Goal: Obtain resource: Download file/media

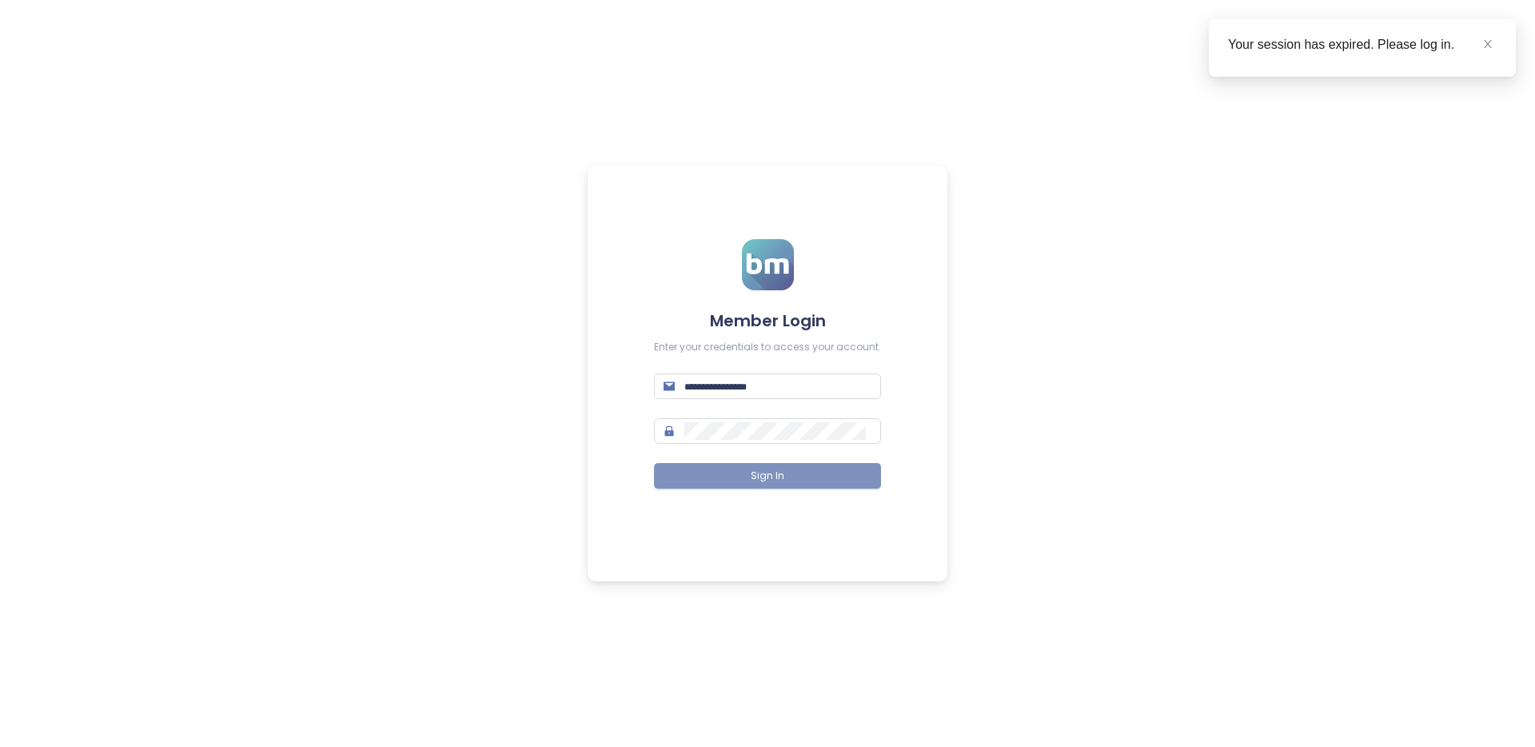
type input "**********"
click at [780, 469] on span "Sign In" at bounding box center [768, 476] width 34 height 15
click at [1495, 46] on link at bounding box center [1488, 44] width 18 height 18
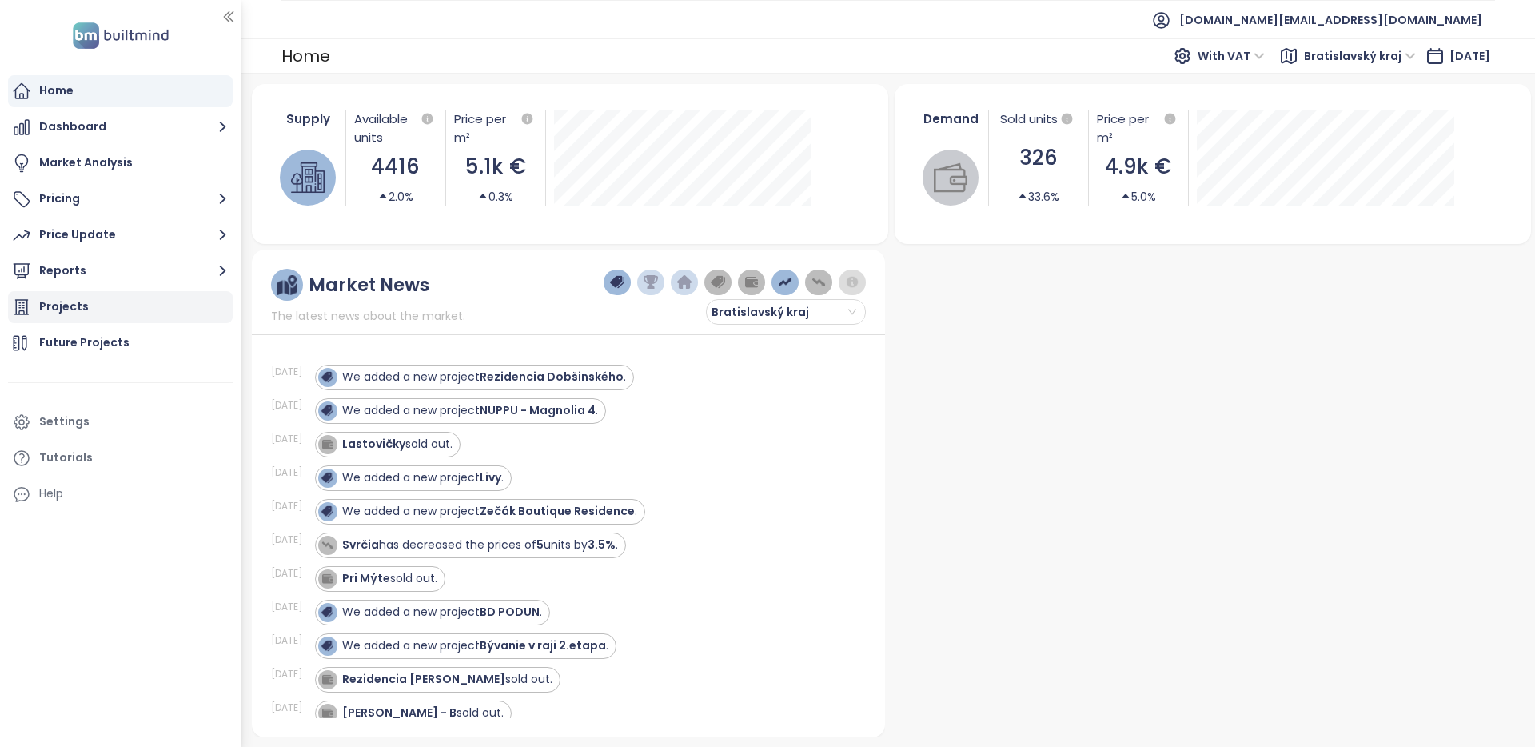
click at [49, 305] on div "Projects" at bounding box center [64, 307] width 50 height 20
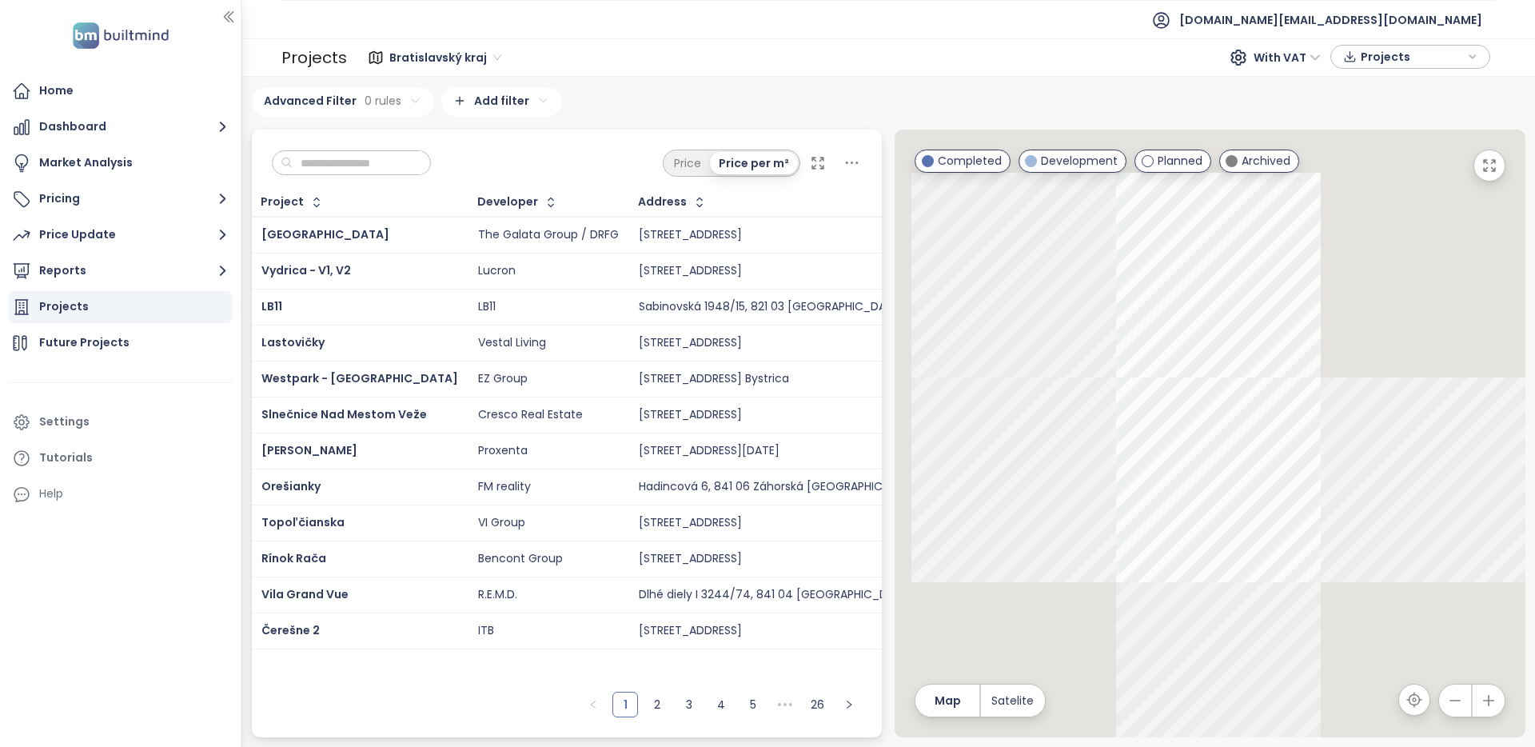
click at [396, 147] on div "Price Price per m²" at bounding box center [567, 159] width 631 height 59
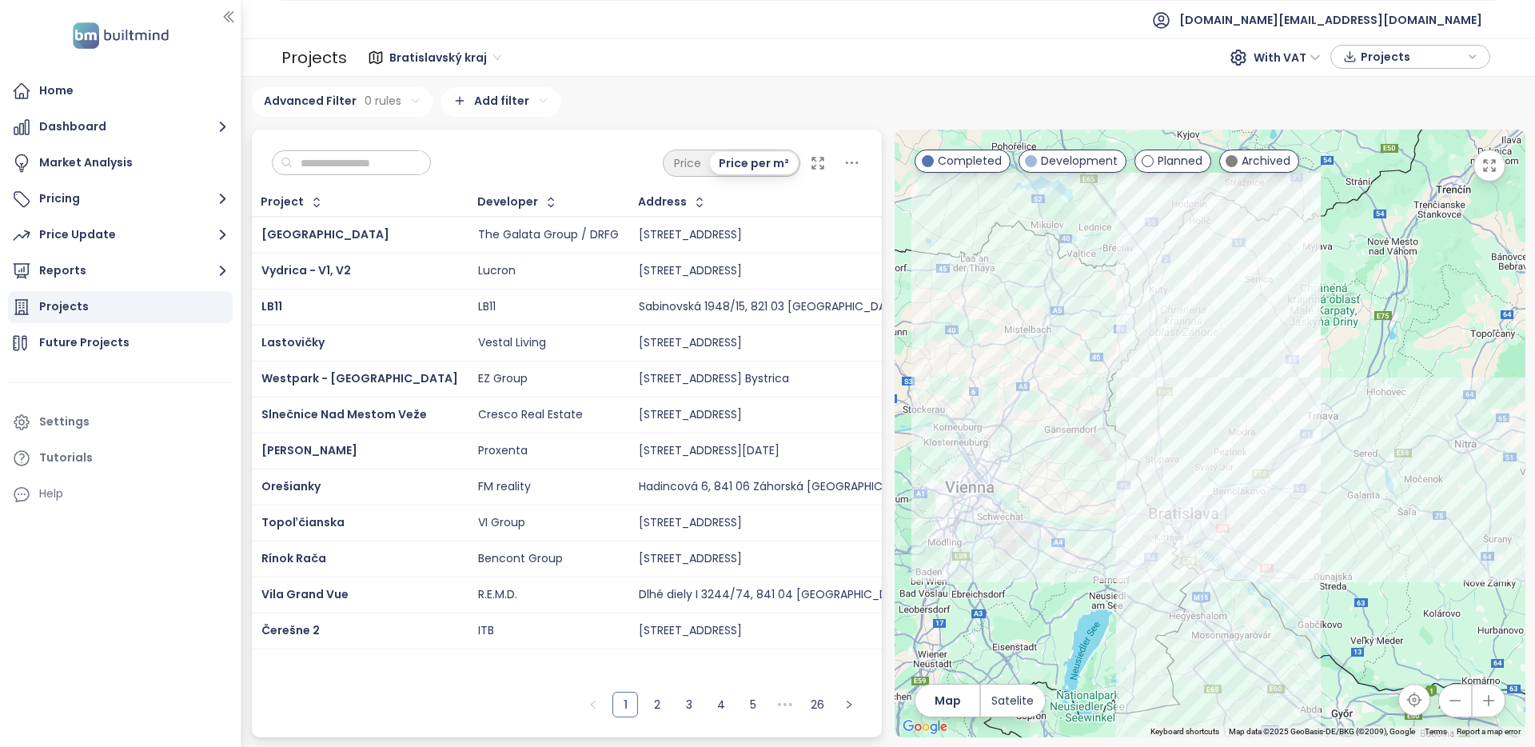
click at [338, 264] on span "Vydrica - V1, V2" at bounding box center [306, 270] width 90 height 16
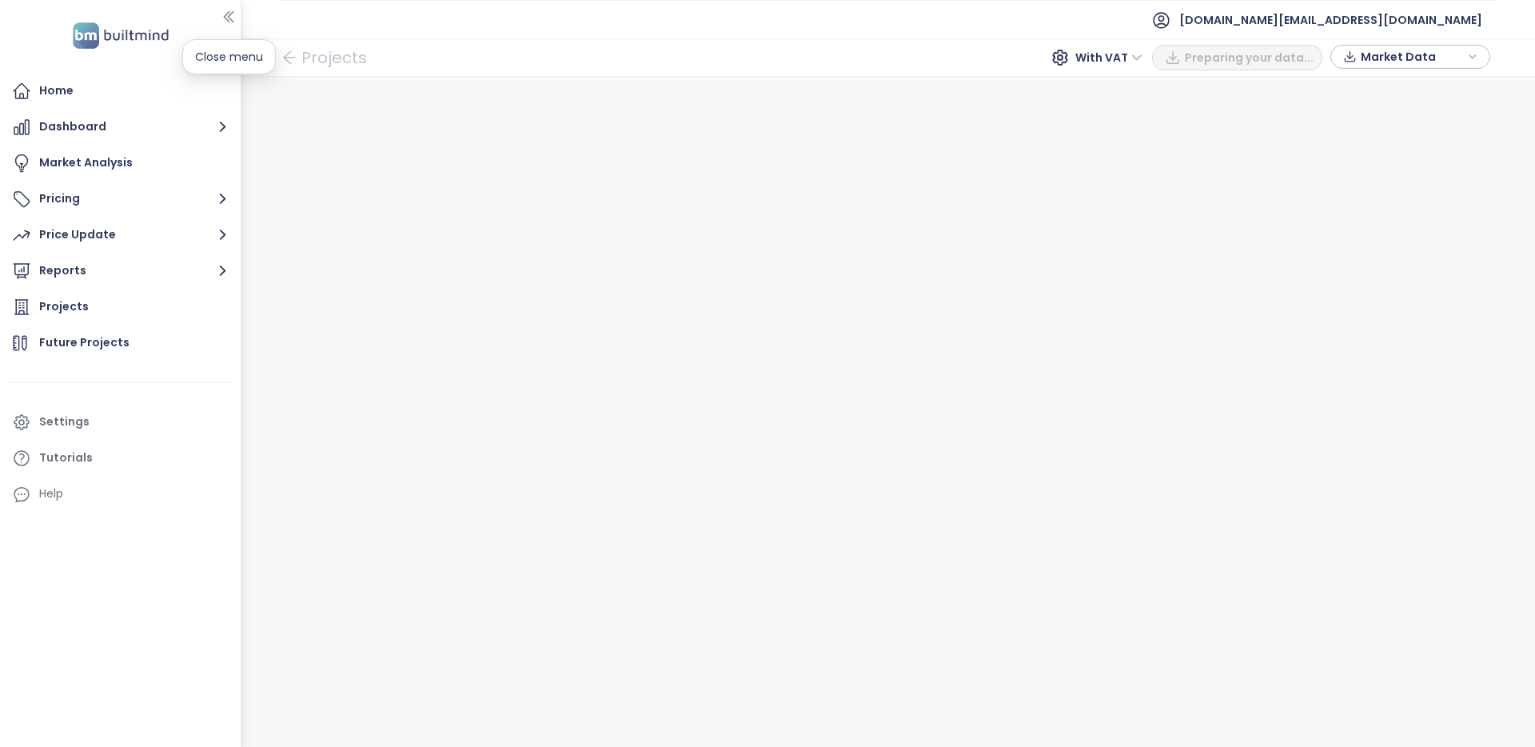
click at [234, 20] on icon "button" at bounding box center [229, 17] width 16 height 16
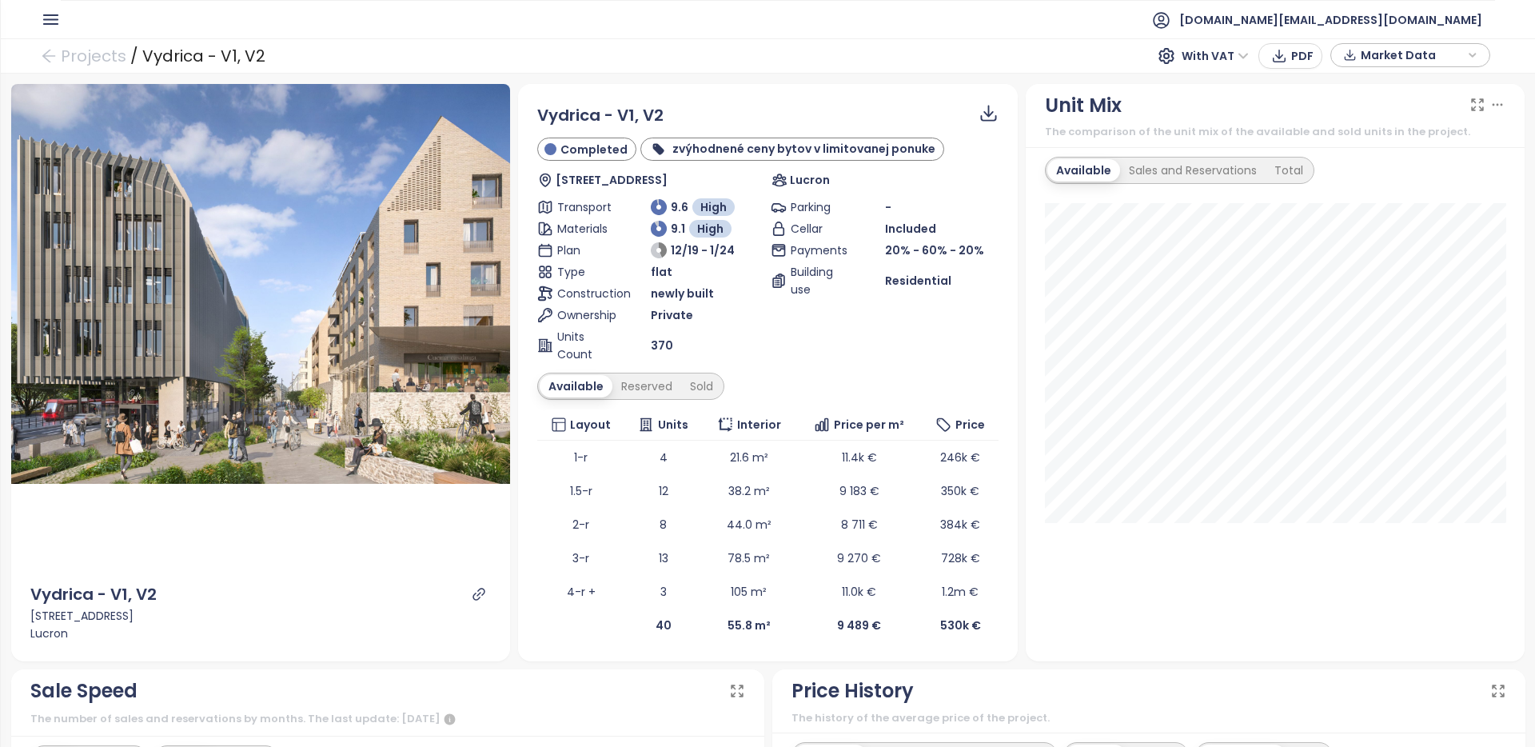
click at [1391, 51] on span "Market Data" at bounding box center [1412, 55] width 103 height 24
click at [1381, 158] on span "XLSX" at bounding box center [1384, 166] width 43 height 24
click at [1394, 217] on div "CSV" at bounding box center [1418, 224] width 94 height 18
click at [1388, 234] on span "Download" at bounding box center [1393, 233] width 61 height 18
click at [1376, 57] on span "Market Data" at bounding box center [1412, 55] width 103 height 24
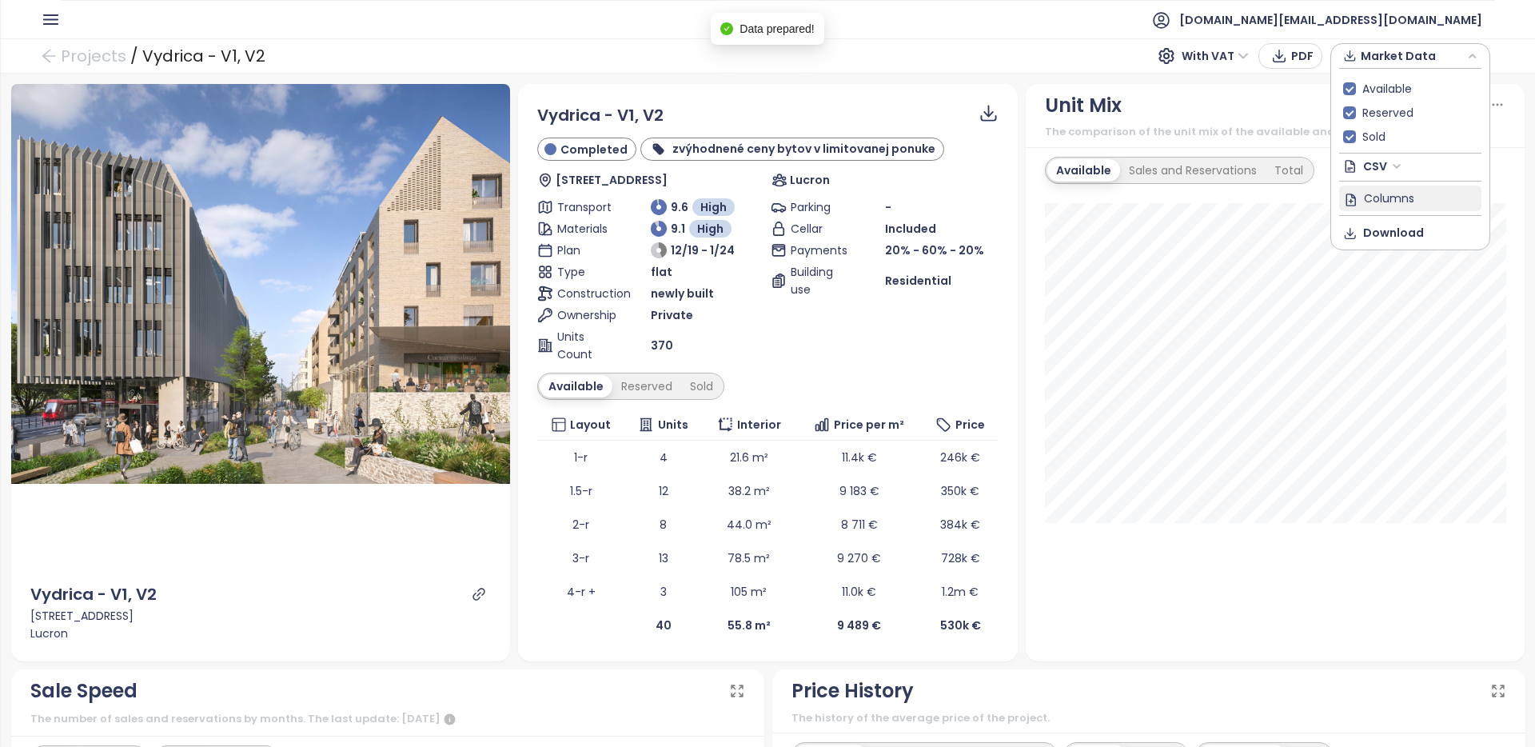
click at [1373, 205] on span "Columns" at bounding box center [1389, 198] width 50 height 18
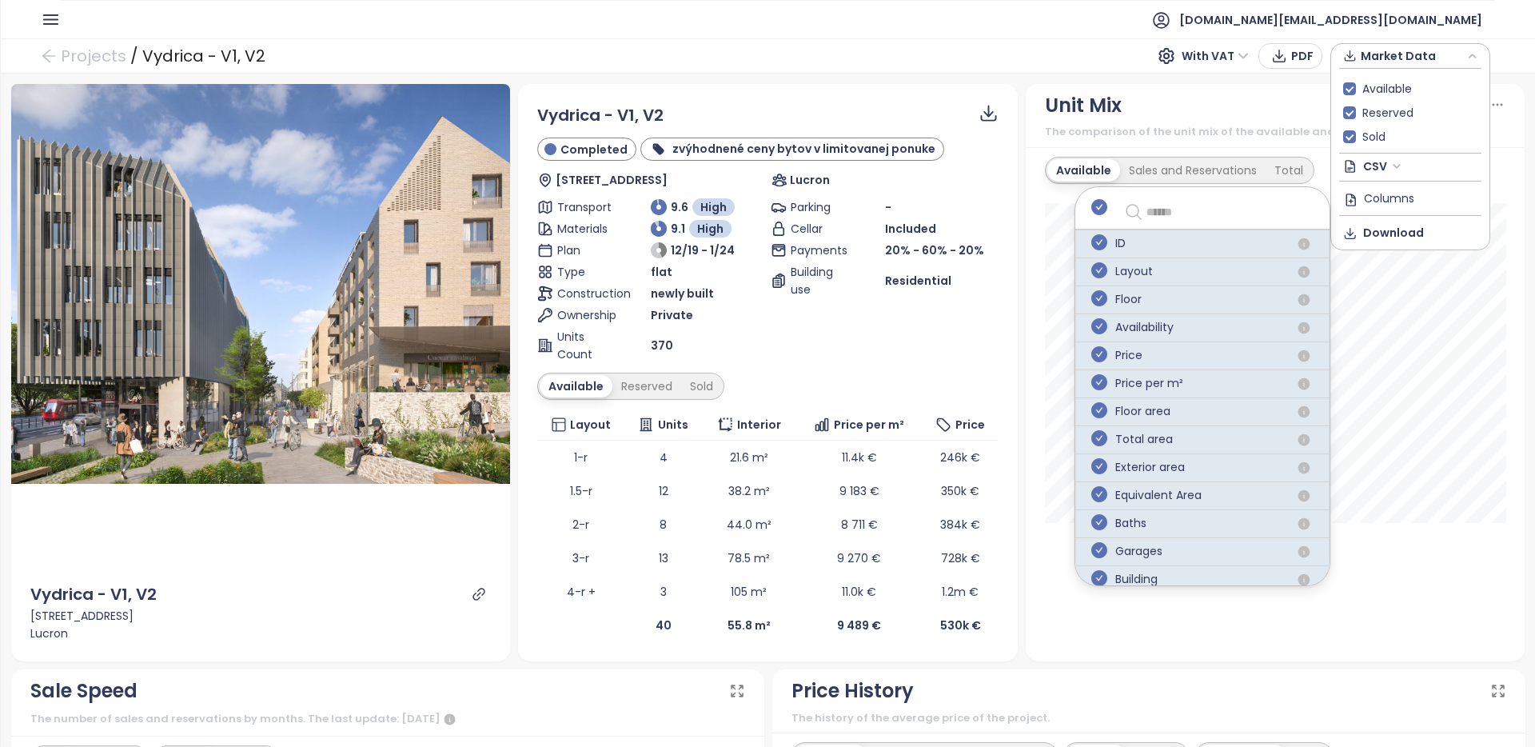
click at [1244, 94] on div "Unit Mix" at bounding box center [1275, 105] width 461 height 30
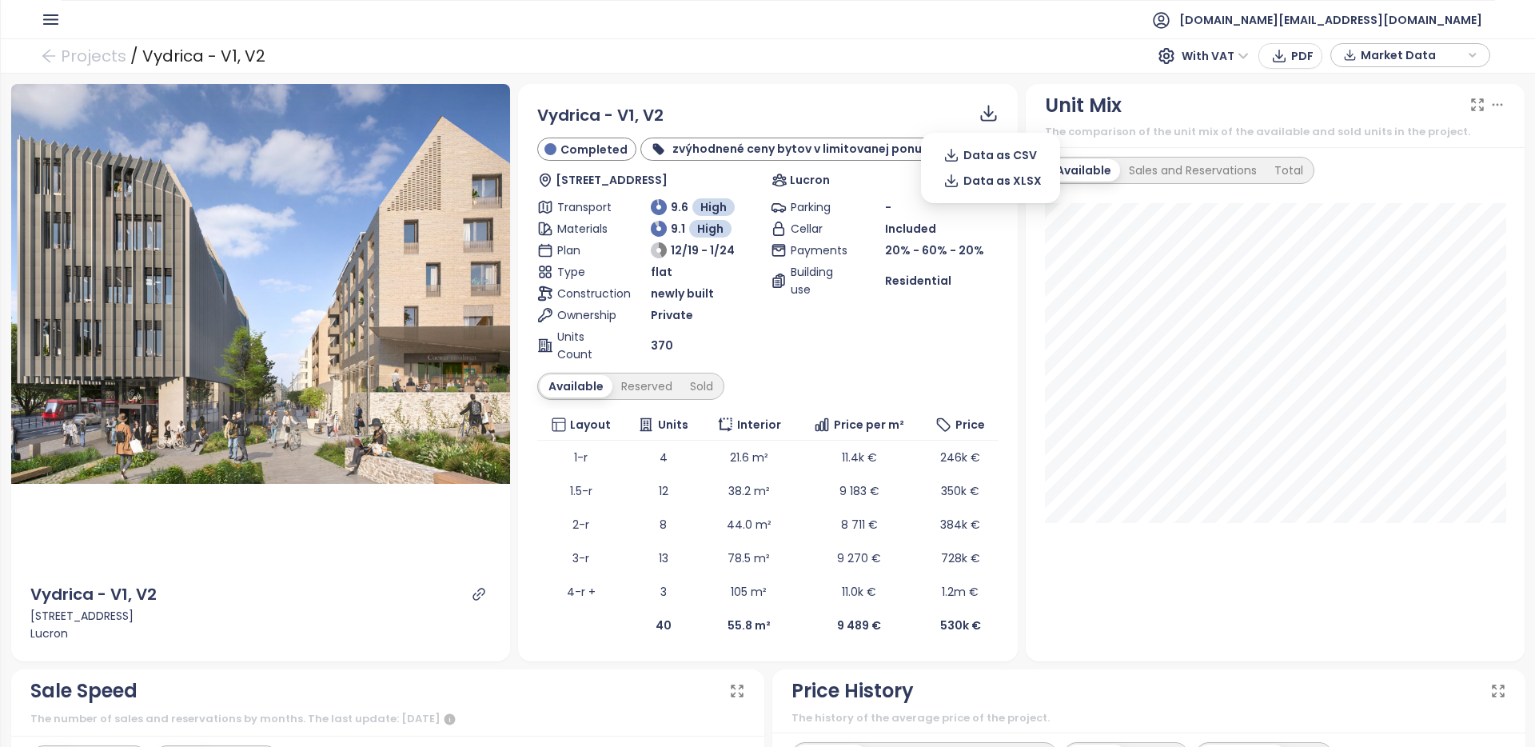
click at [992, 119] on icon at bounding box center [988, 118] width 16 height 6
click at [992, 146] on span "Data as CSV" at bounding box center [1001, 155] width 74 height 18
click at [998, 153] on span "Data as CSV" at bounding box center [1001, 155] width 74 height 18
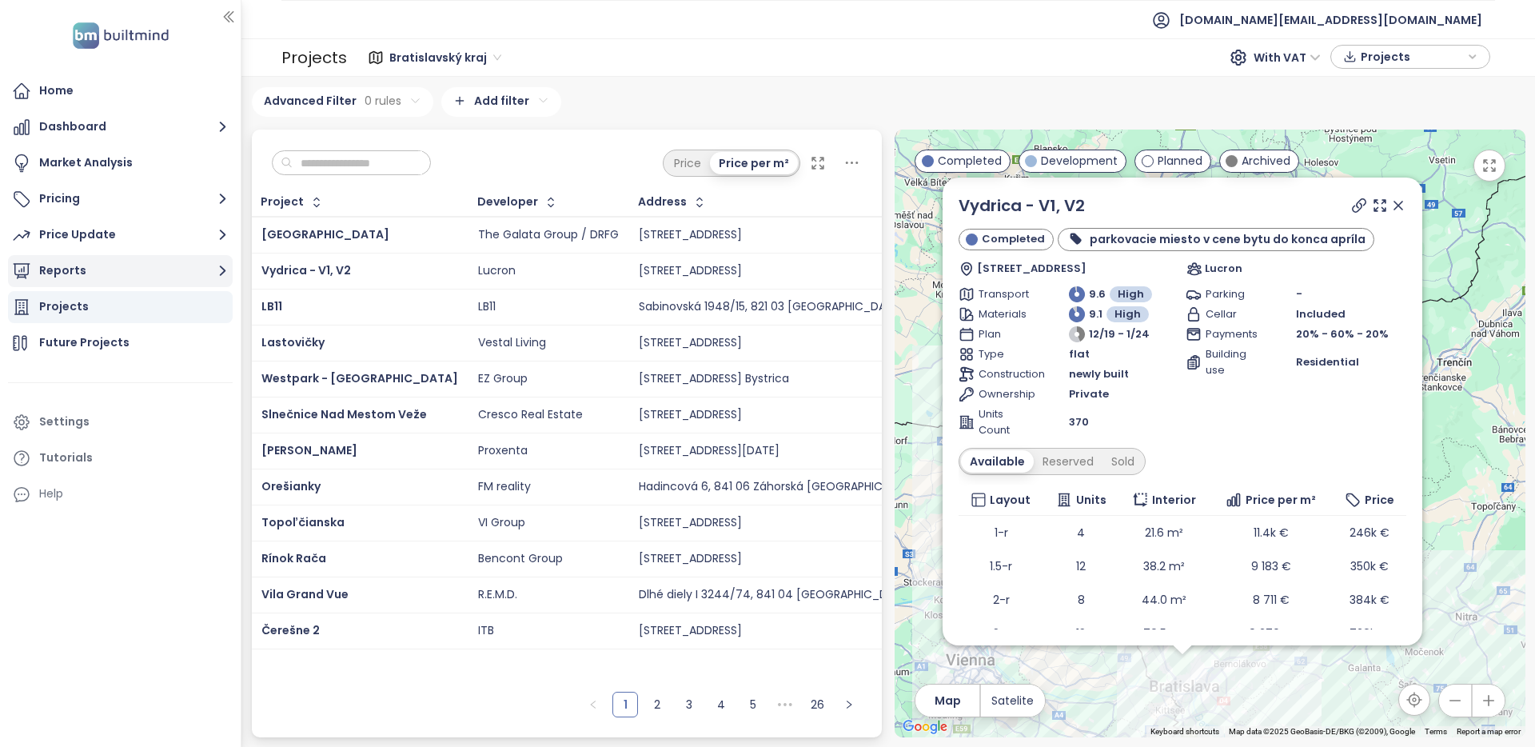
click at [134, 276] on button "Reports" at bounding box center [120, 271] width 225 height 32
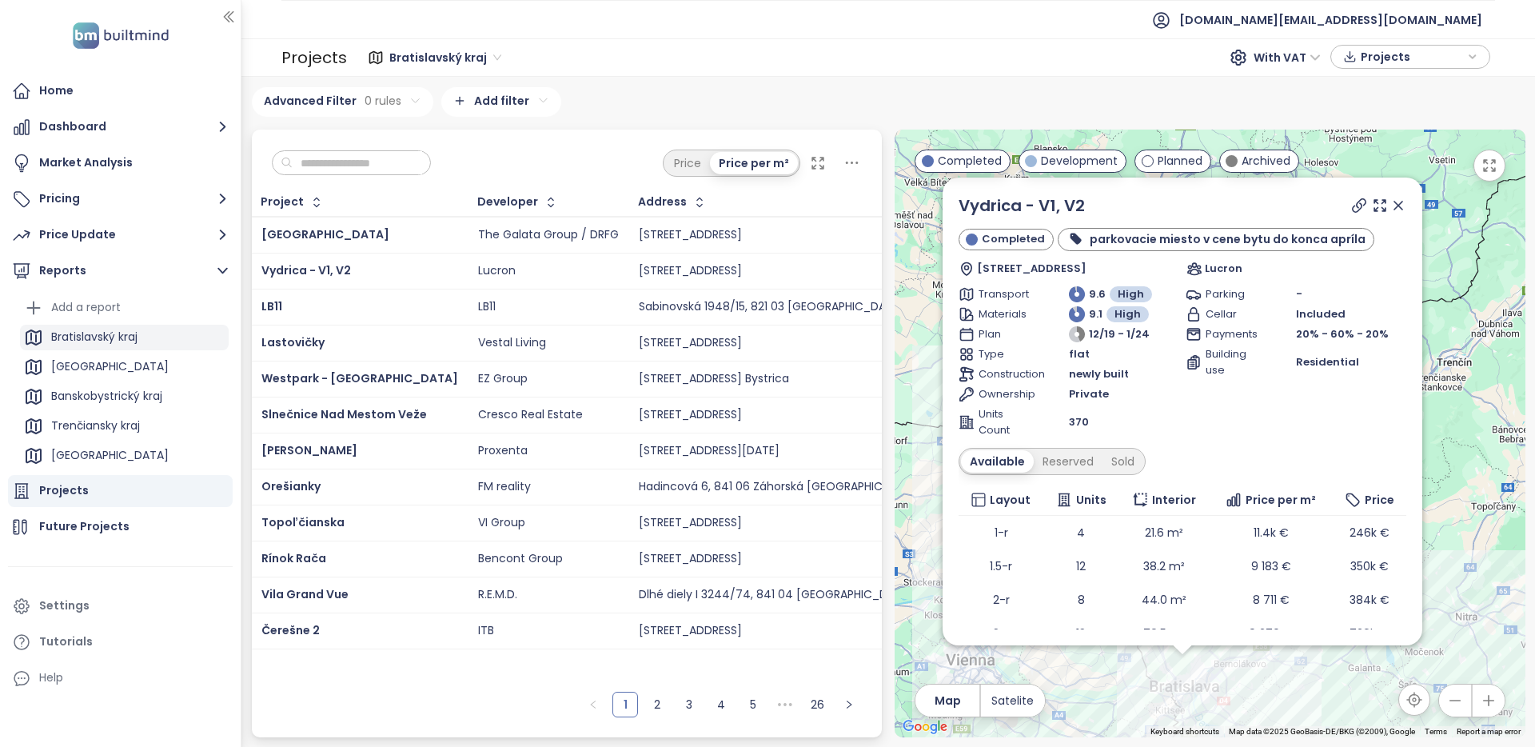
click at [98, 337] on div "Bratislavský kraj" at bounding box center [94, 337] width 86 height 20
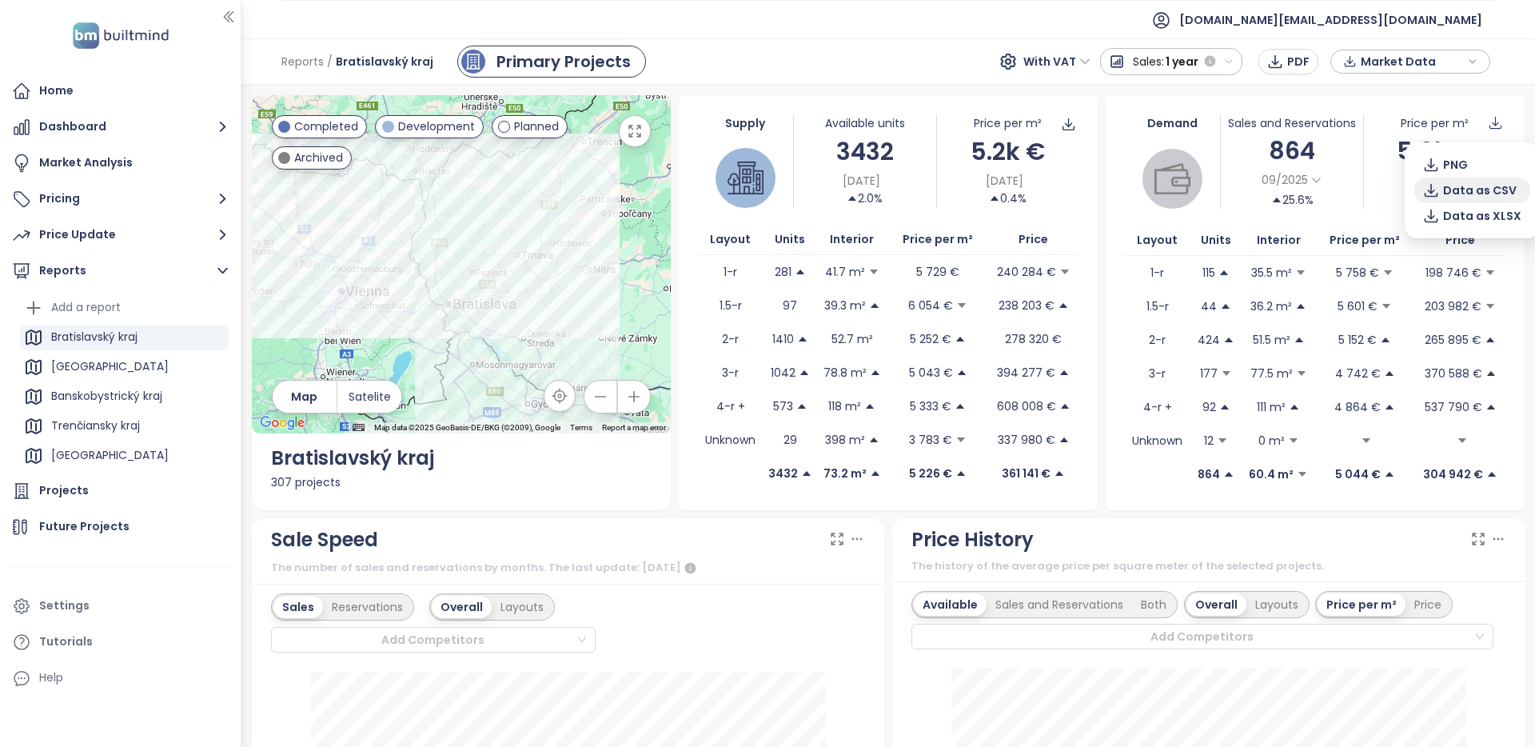
click at [1475, 186] on span "Data as CSV" at bounding box center [1480, 191] width 74 height 18
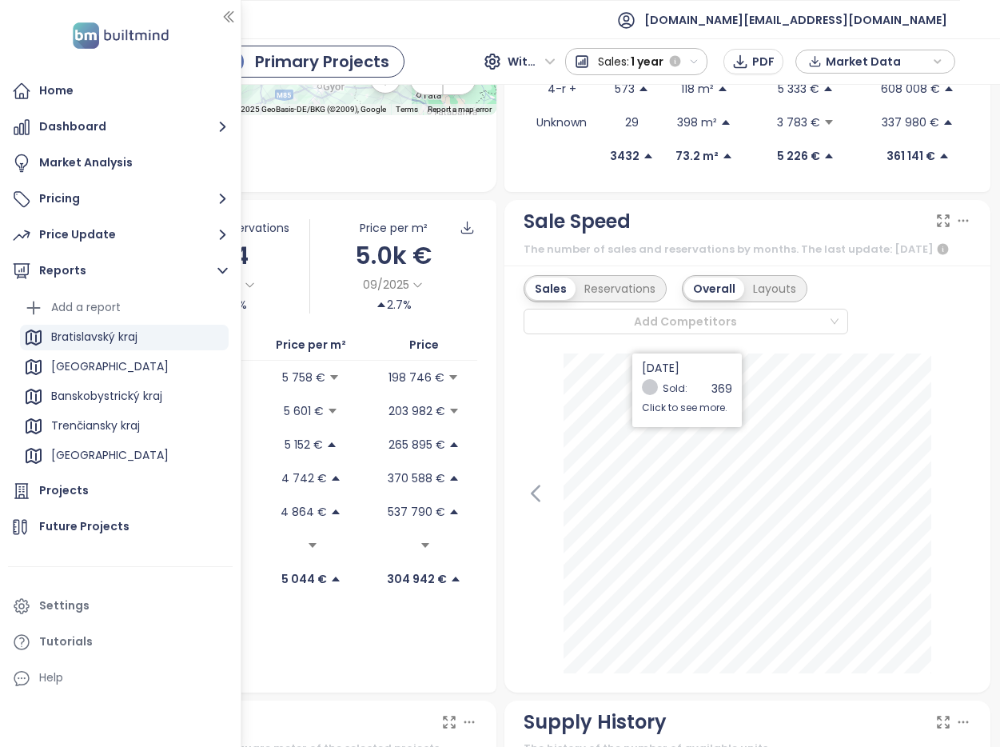
scroll to position [316, 0]
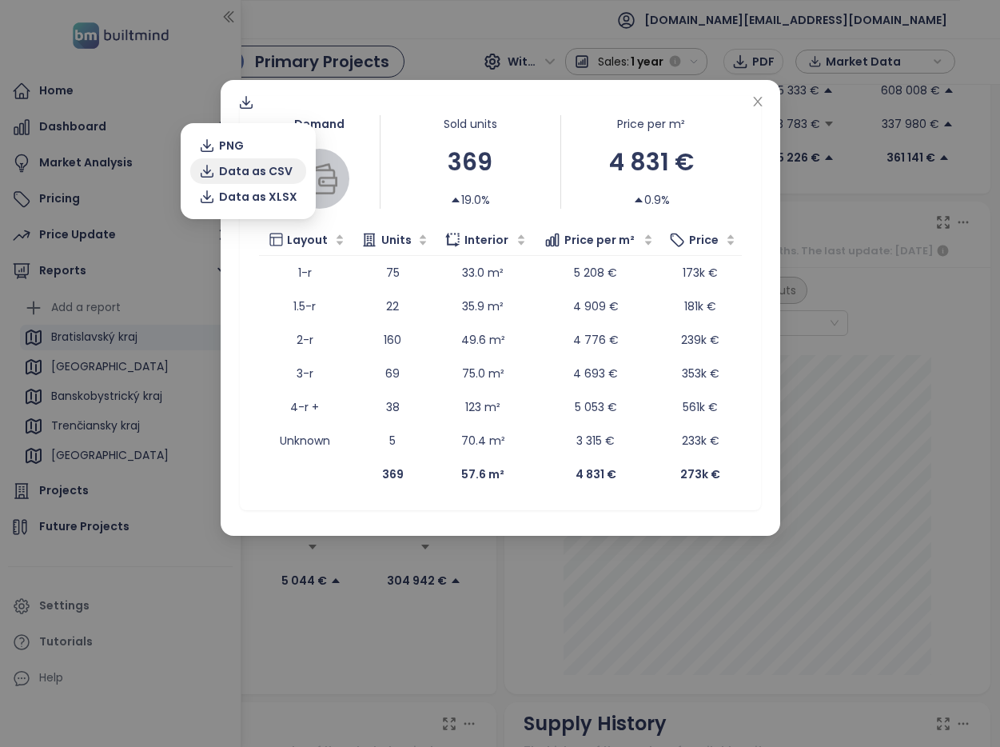
click at [251, 178] on span "Data as CSV" at bounding box center [256, 171] width 74 height 18
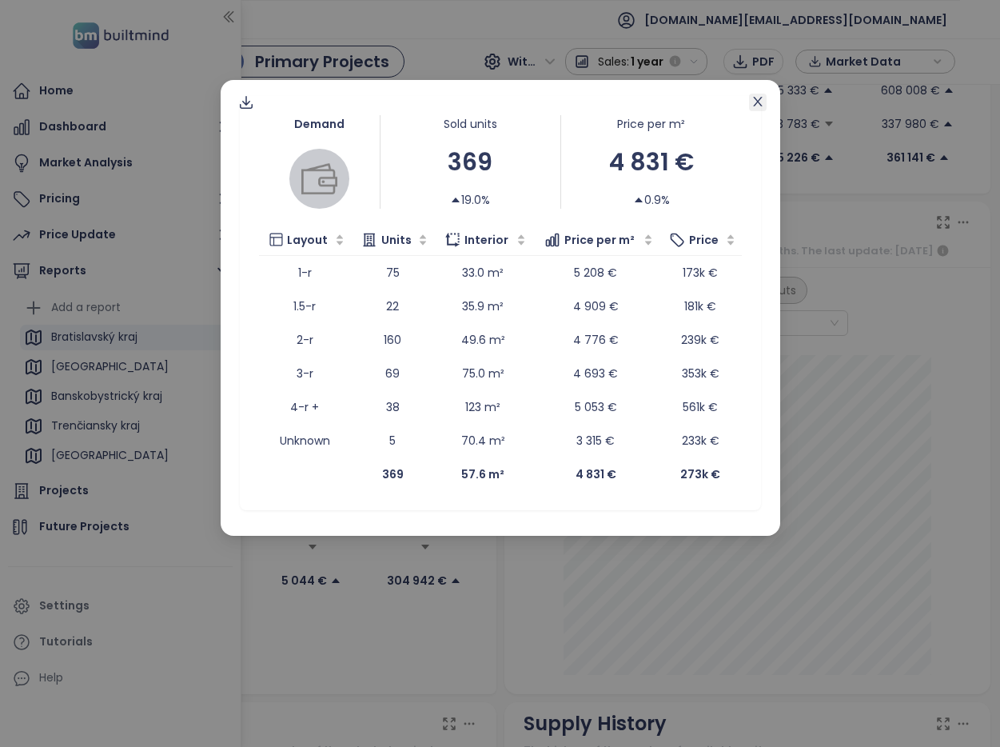
click at [764, 107] on icon "close" at bounding box center [758, 101] width 13 height 13
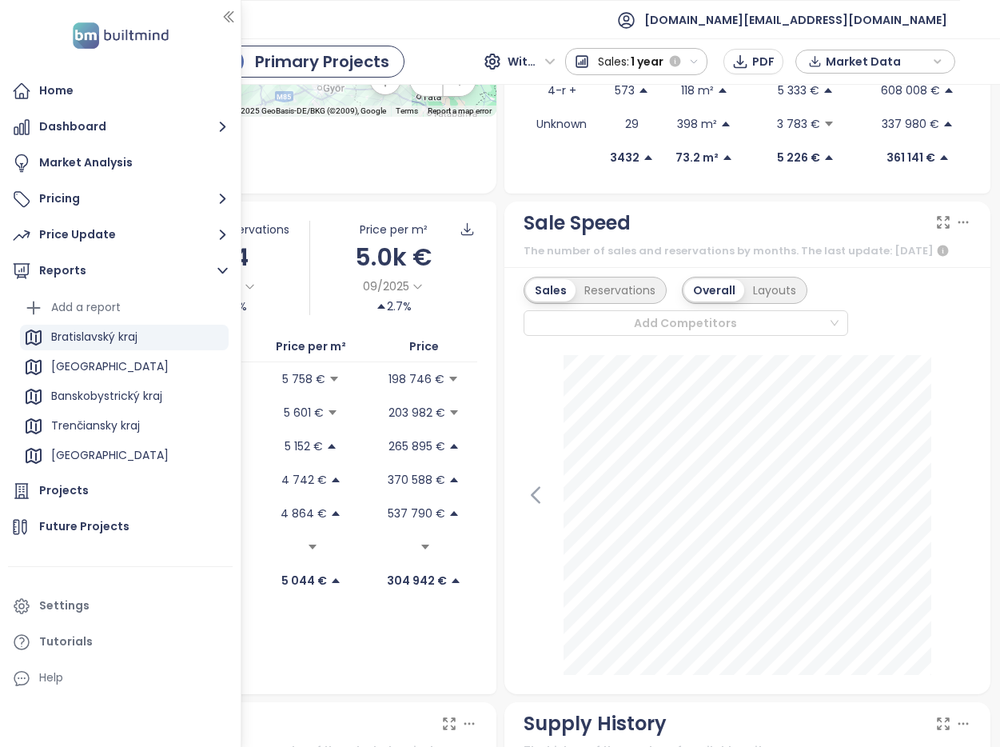
click at [852, 62] on span "Market Data" at bounding box center [877, 62] width 103 height 24
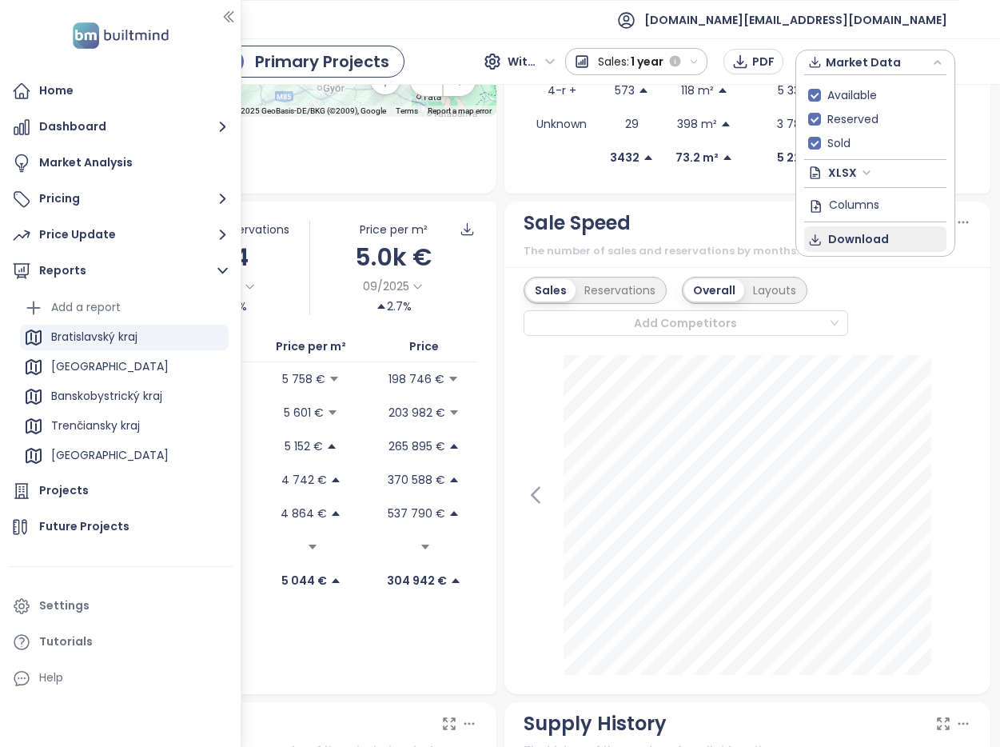
click at [878, 237] on span "Download" at bounding box center [858, 239] width 61 height 18
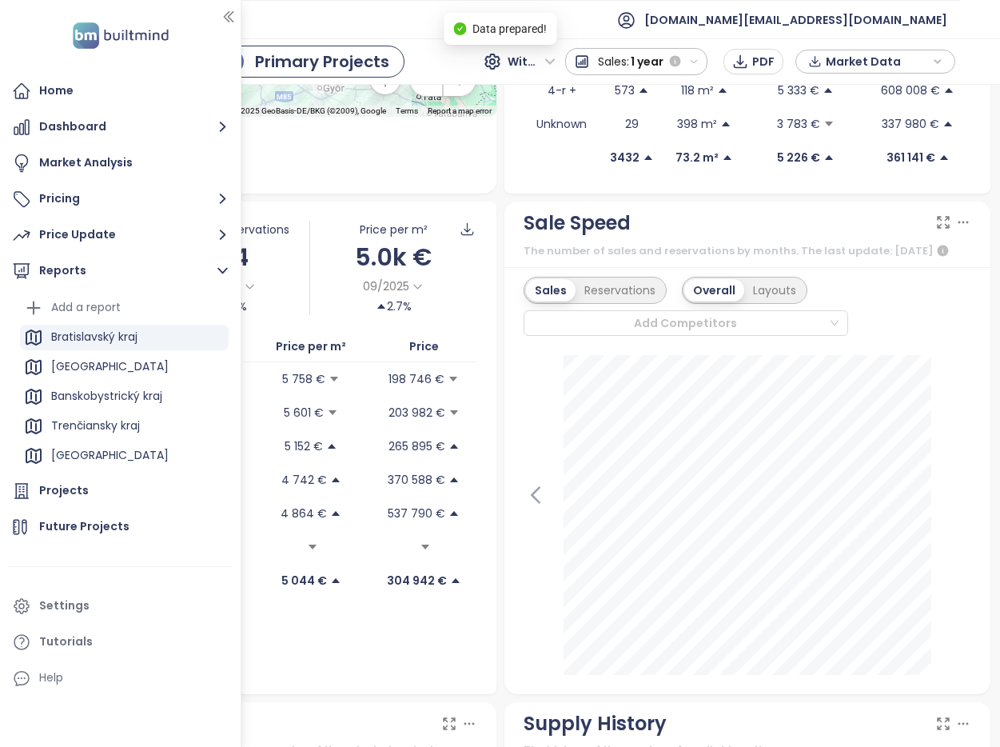
click at [804, 60] on div "Market Data" at bounding box center [875, 62] width 142 height 24
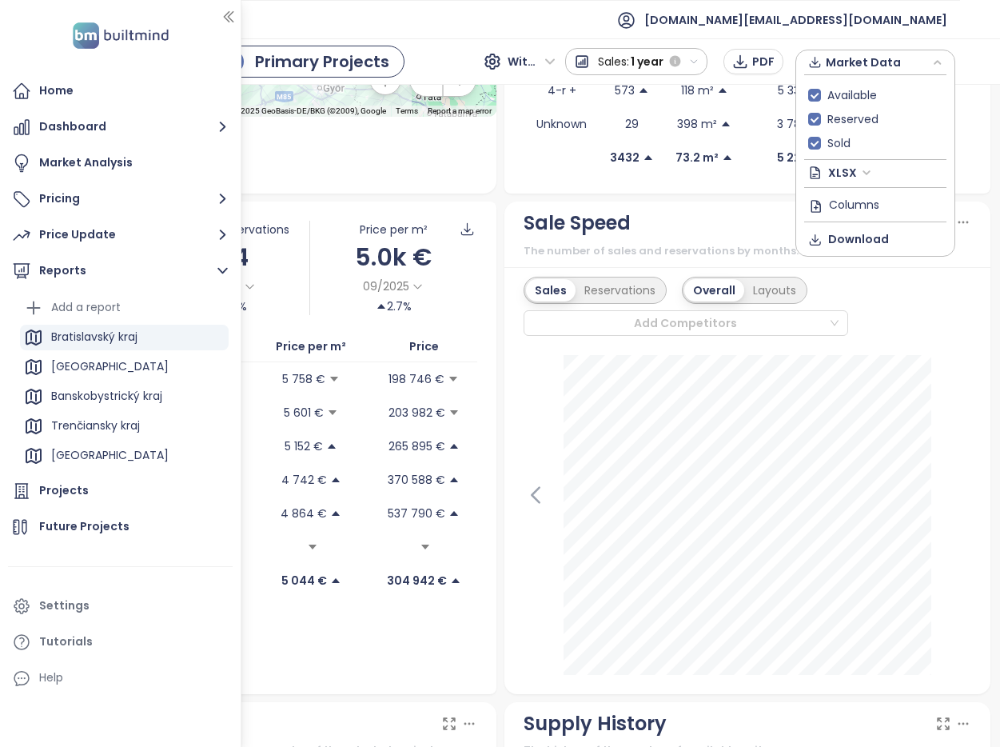
click at [848, 176] on span "XLSX" at bounding box center [849, 173] width 43 height 24
click at [855, 230] on div "CSV" at bounding box center [883, 230] width 94 height 18
click at [872, 238] on span "Download" at bounding box center [858, 239] width 61 height 18
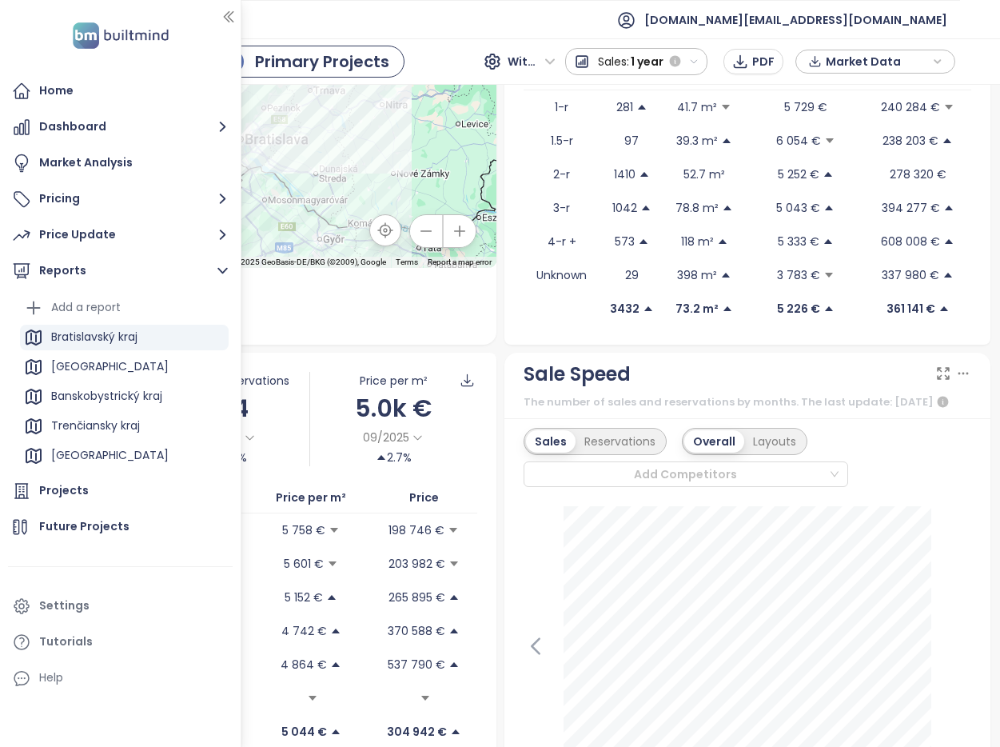
scroll to position [256, 0]
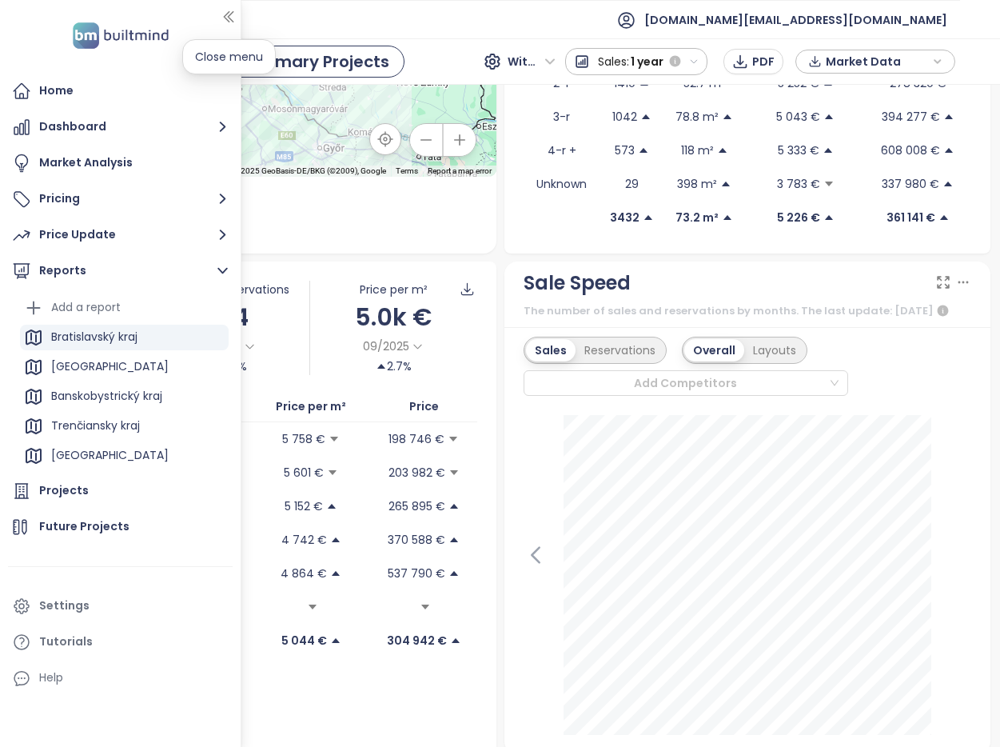
click at [224, 18] on icon "button" at bounding box center [229, 17] width 16 height 16
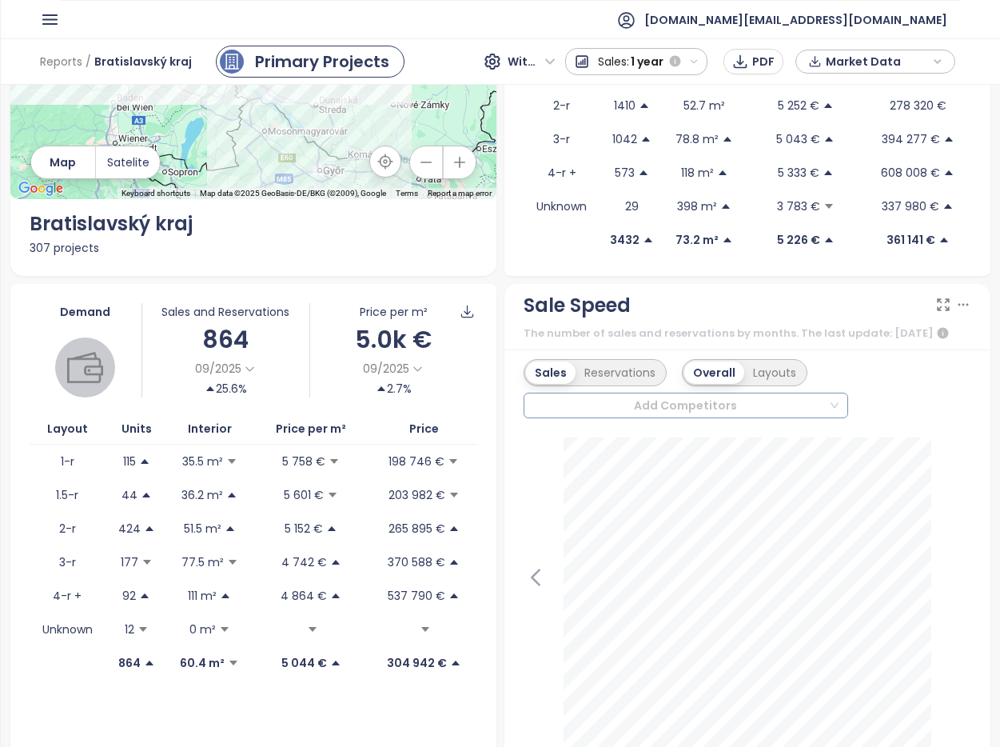
scroll to position [221, 0]
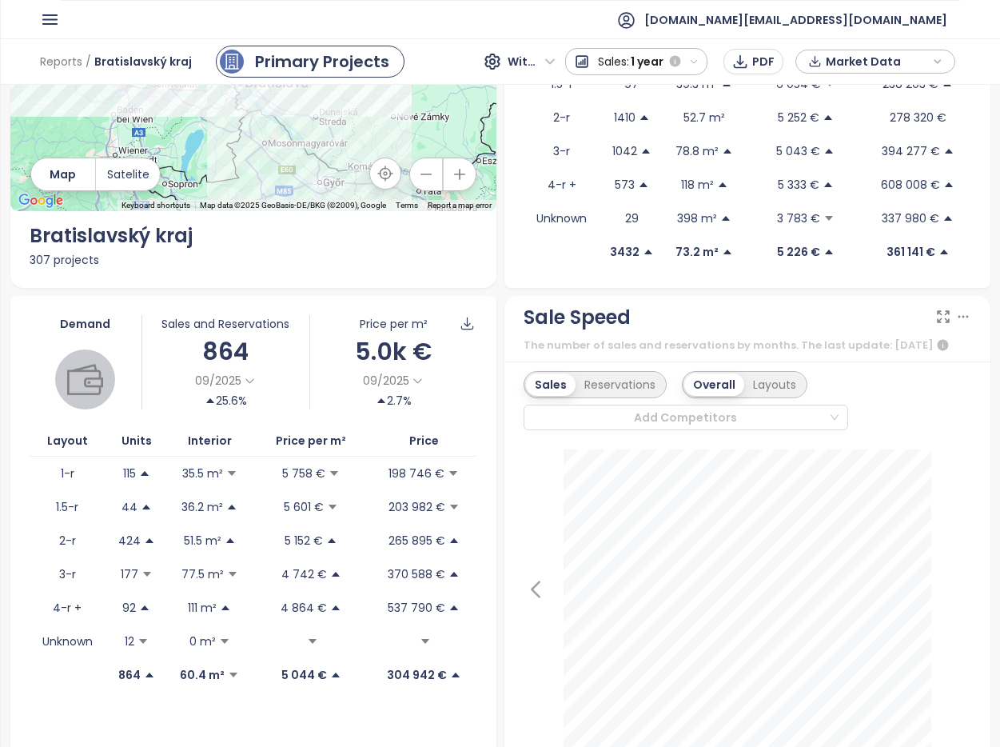
click at [912, 58] on span "Market Data" at bounding box center [877, 62] width 103 height 24
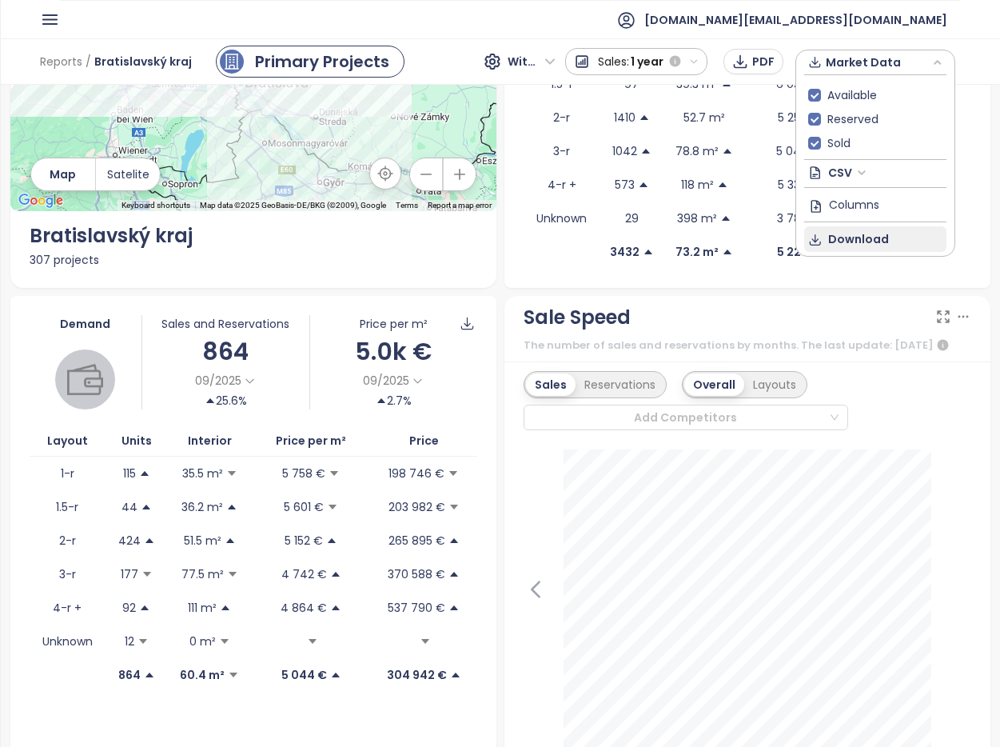
click at [876, 232] on span "Download" at bounding box center [858, 239] width 61 height 18
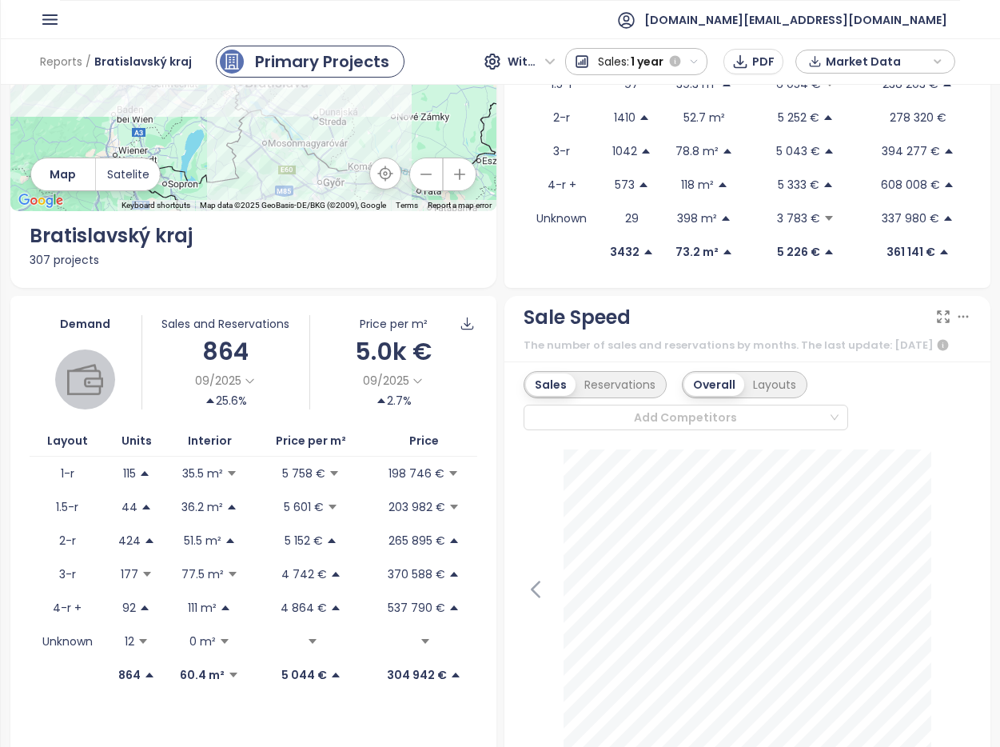
click at [892, 53] on span "Market Data" at bounding box center [877, 62] width 103 height 24
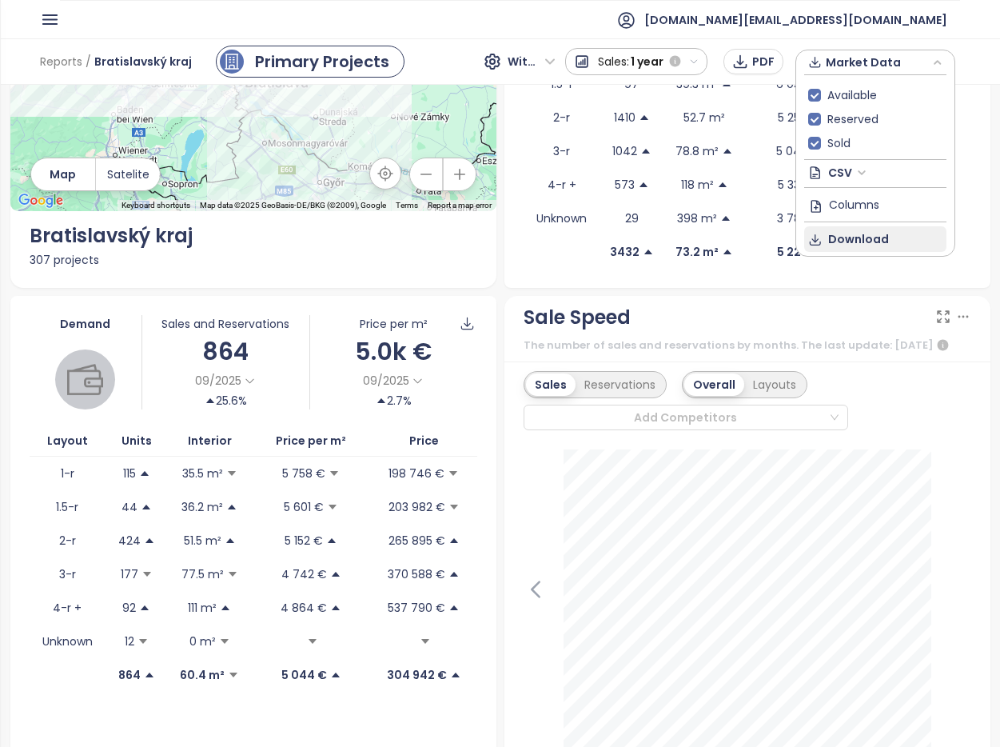
click at [894, 238] on button "Download" at bounding box center [875, 239] width 142 height 26
